Goal: Entertainment & Leisure: Consume media (video, audio)

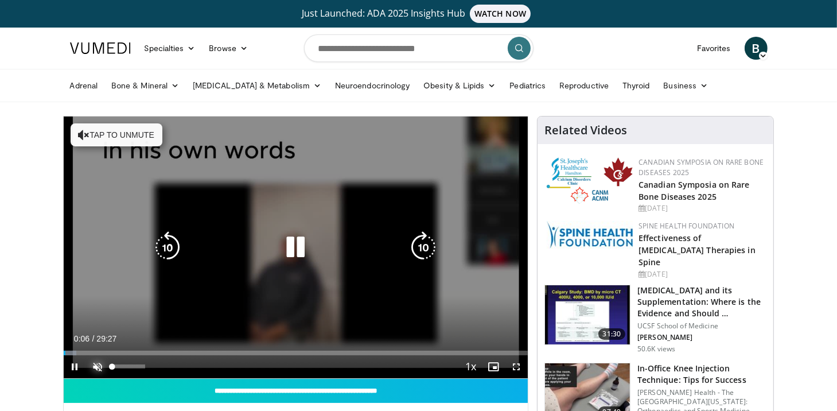
click at [102, 367] on span "Video Player" at bounding box center [98, 366] width 23 height 23
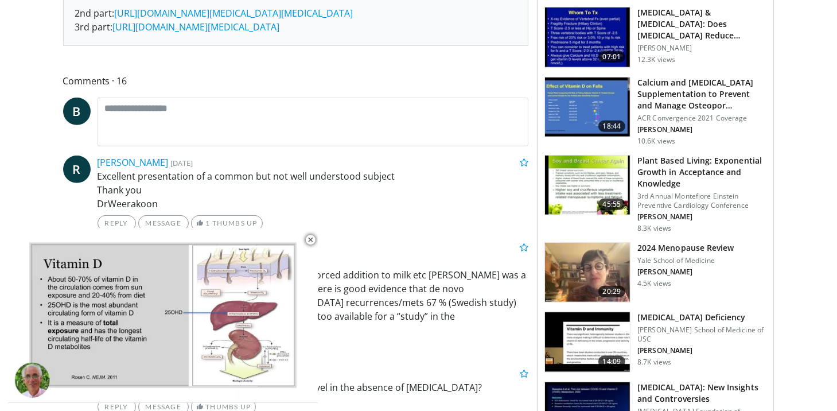
scroll to position [510, 0]
